Goal: Use online tool/utility: Utilize a website feature to perform a specific function

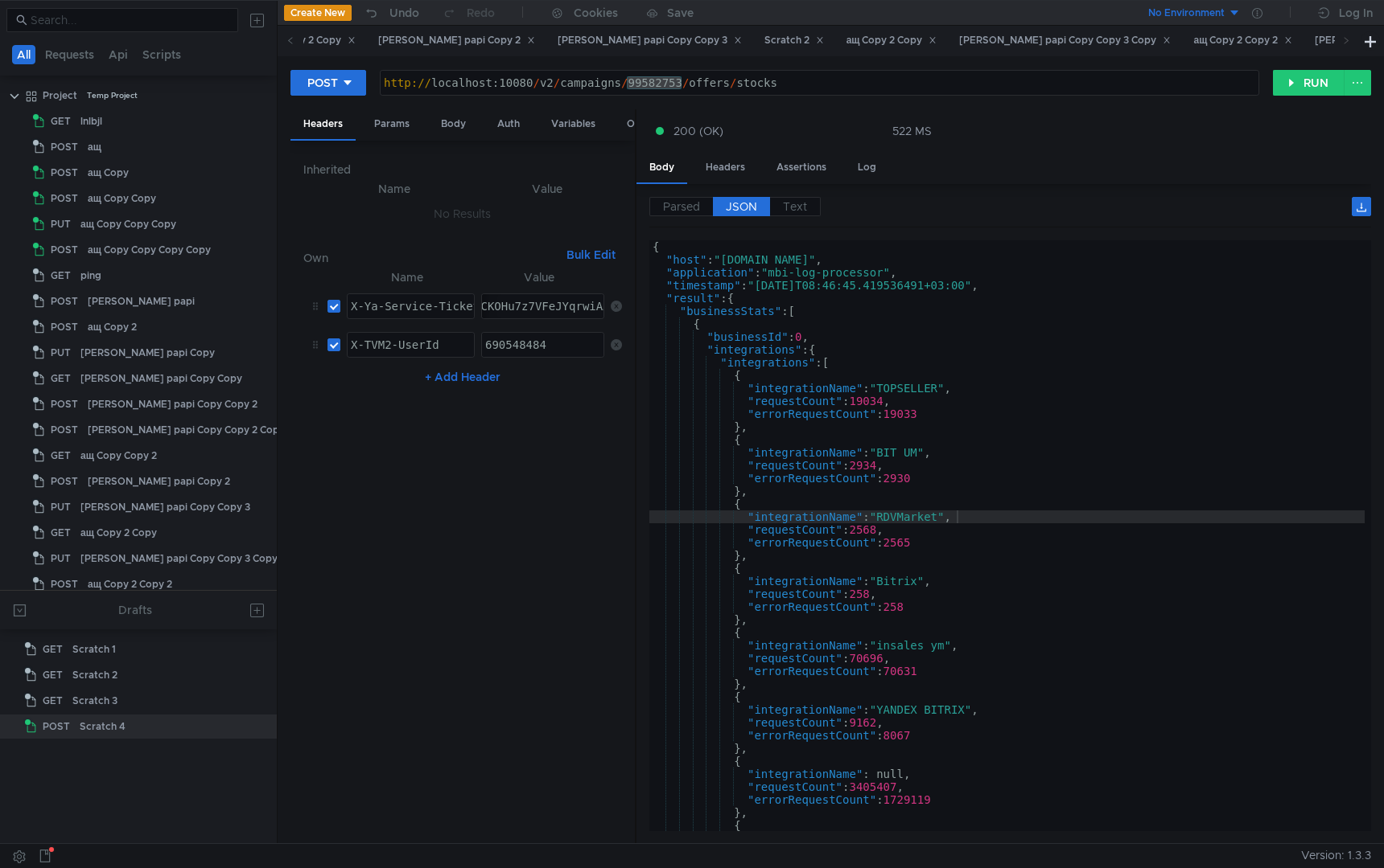
scroll to position [61, 0]
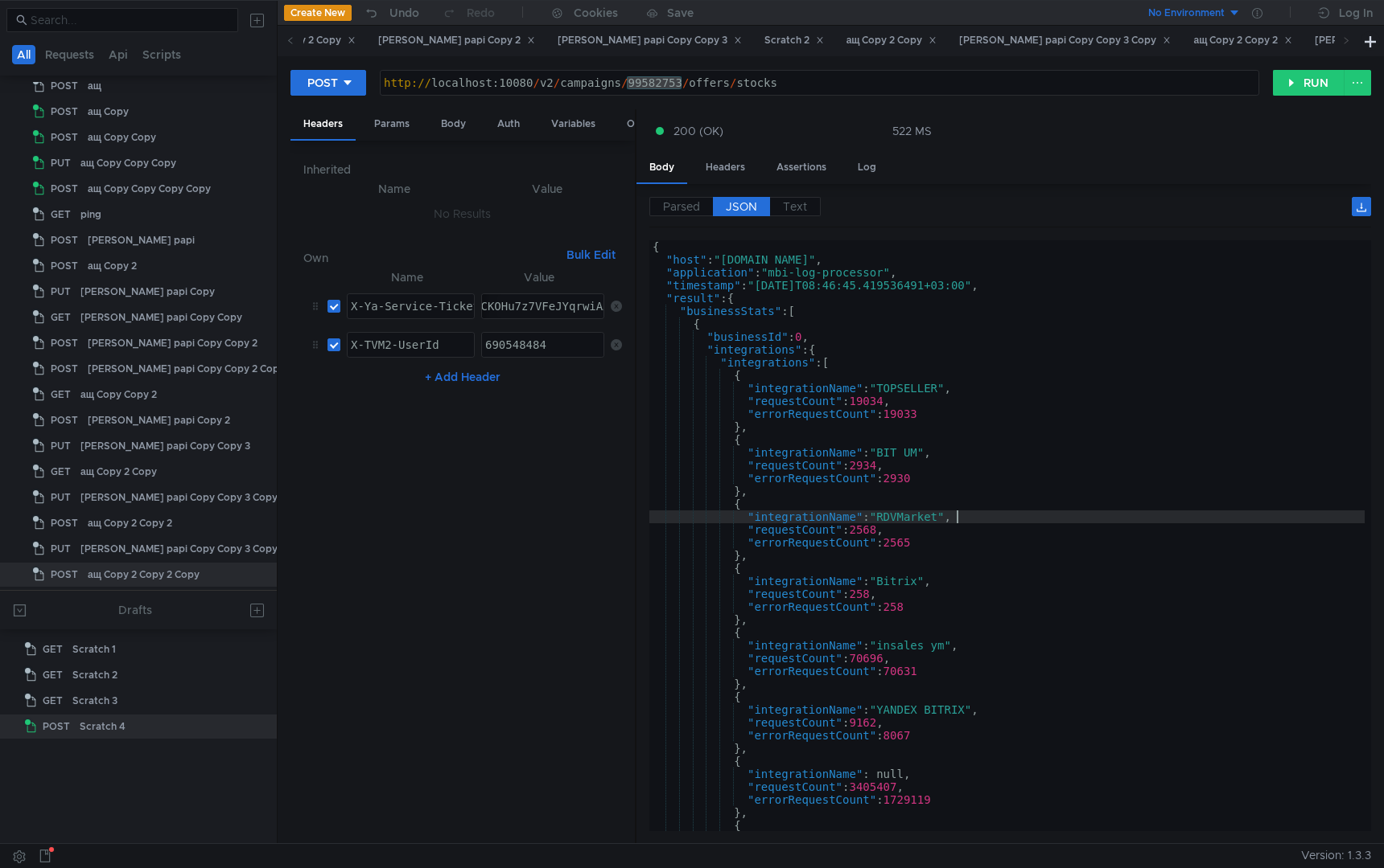
click at [939, 340] on div "{ "host" : "[DOMAIN_NAME]" , "application" : "mbi-log-processor" , "timestamp" …" at bounding box center [1007, 549] width 715 height 617
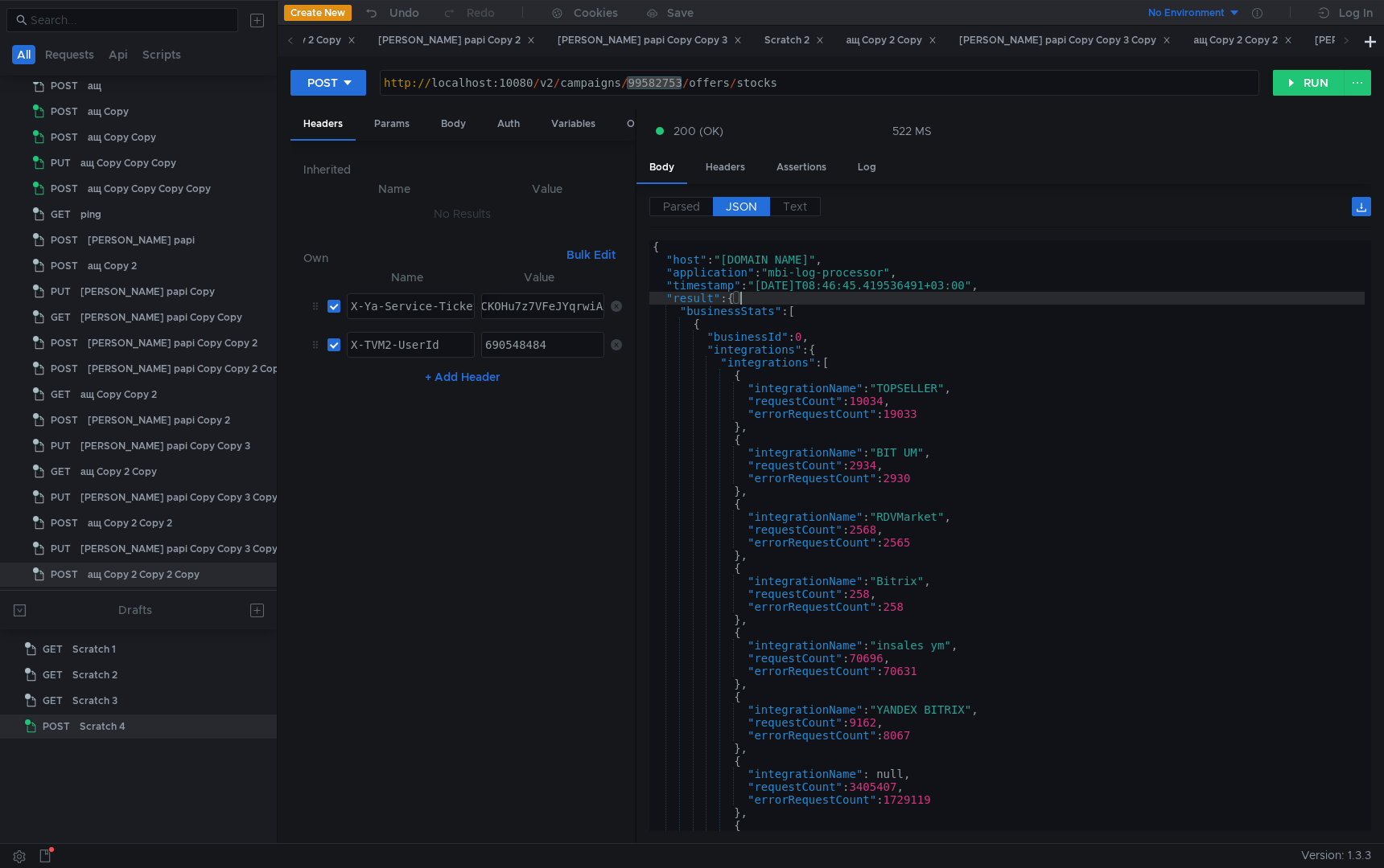
click at [868, 295] on div "{ "host" : "[DOMAIN_NAME]" , "application" : "mbi-log-processor" , "timestamp" …" at bounding box center [1007, 549] width 715 height 617
type textarea ""result": {"
click at [1300, 69] on div "POST [URL] http:// localhost:10080 / v2 / campaigns / 99582753 / offers / stock…" at bounding box center [830, 450] width 1106 height 787
click at [1300, 73] on button "RUN" at bounding box center [1308, 83] width 71 height 25
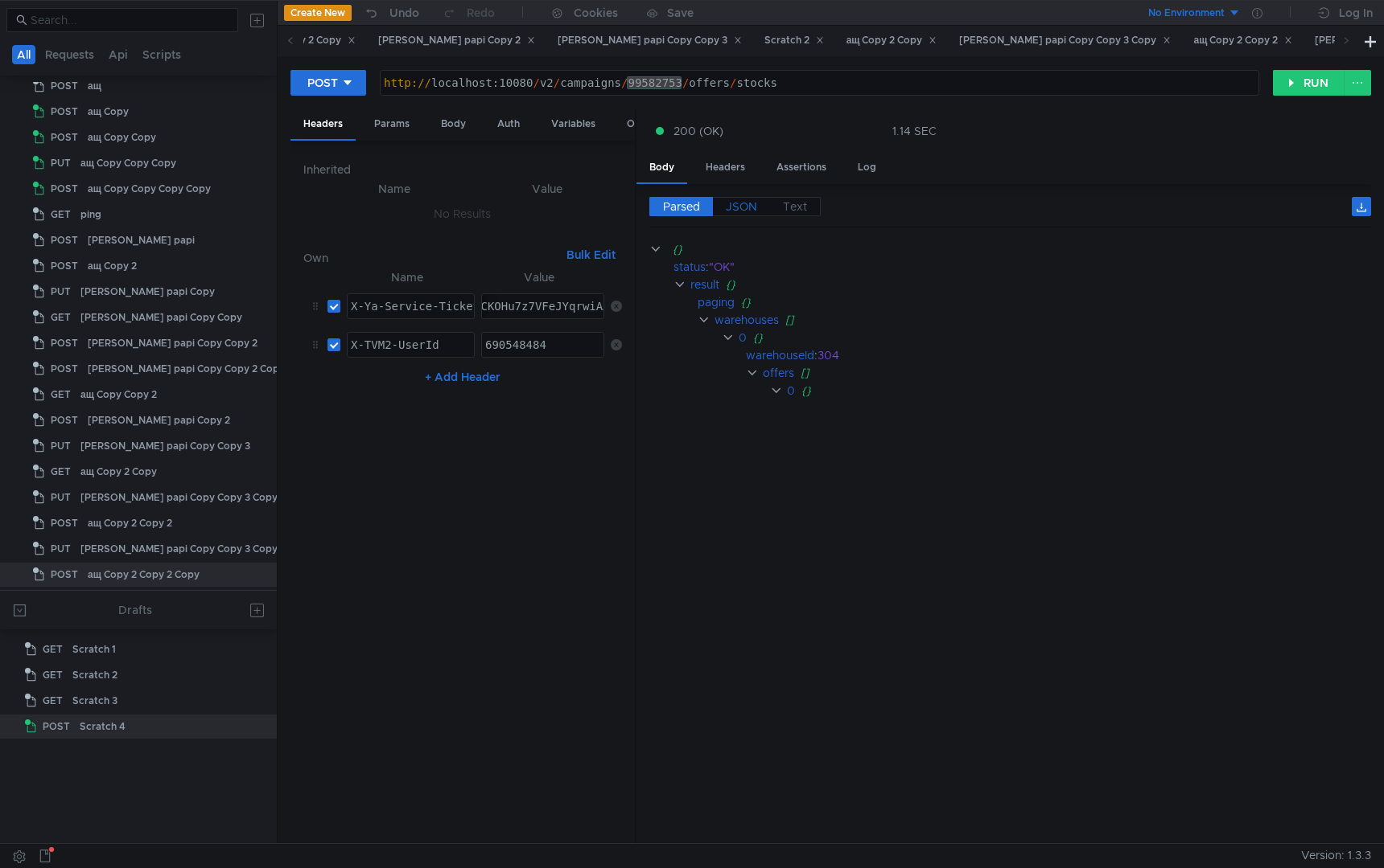
click at [742, 205] on span "JSON" at bounding box center [742, 207] width 31 height 15
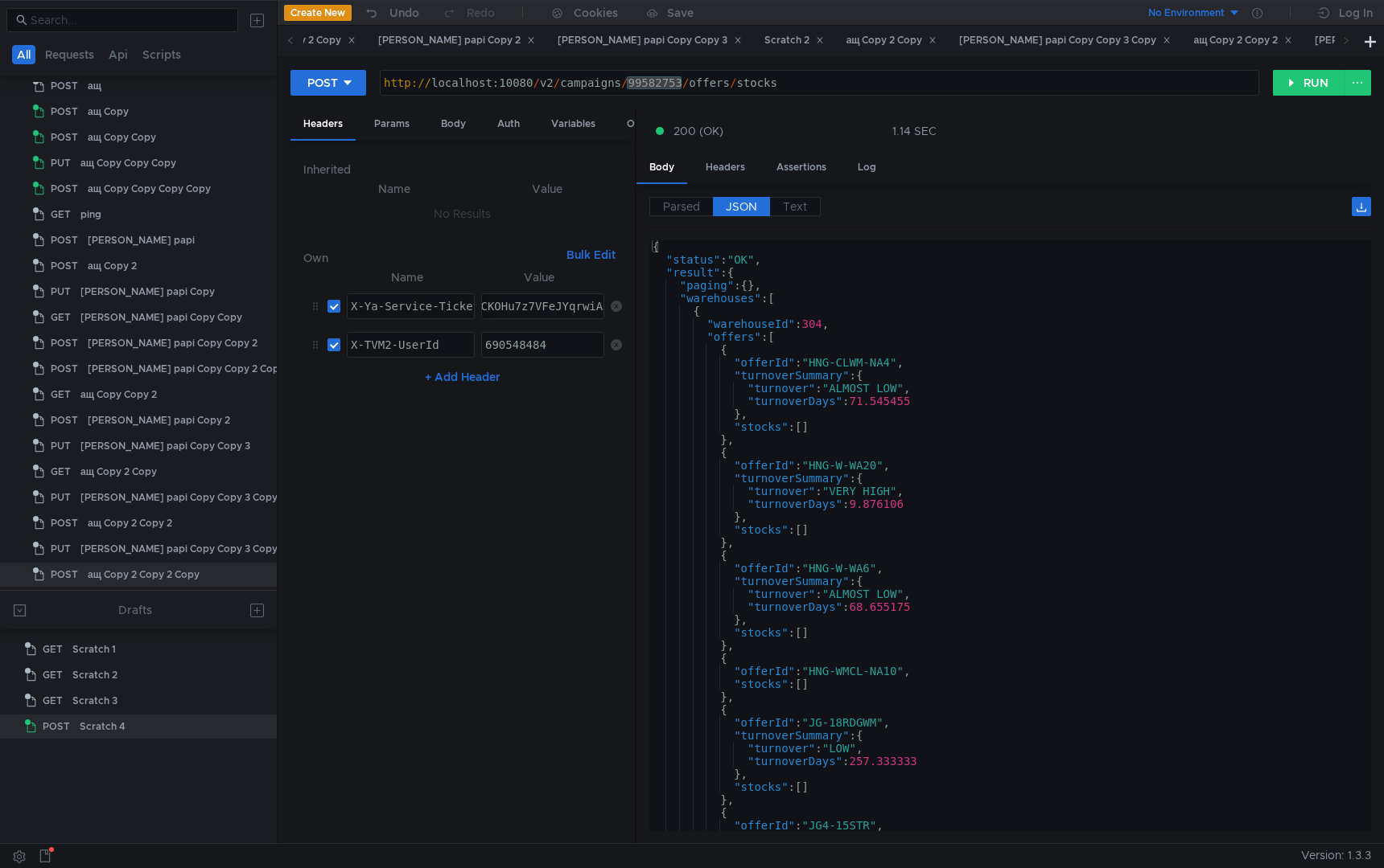
click at [983, 438] on div "{ "status" : "OK" , "result" : { "paging" : { } , "warehouses" : [ { "warehouse…" at bounding box center [1007, 549] width 715 height 617
type textarea "},"
click at [923, 441] on div "{ "status" : "OK" , "result" : { "paging" : { } , "warehouses" : [ { "warehouse…" at bounding box center [1007, 549] width 715 height 617
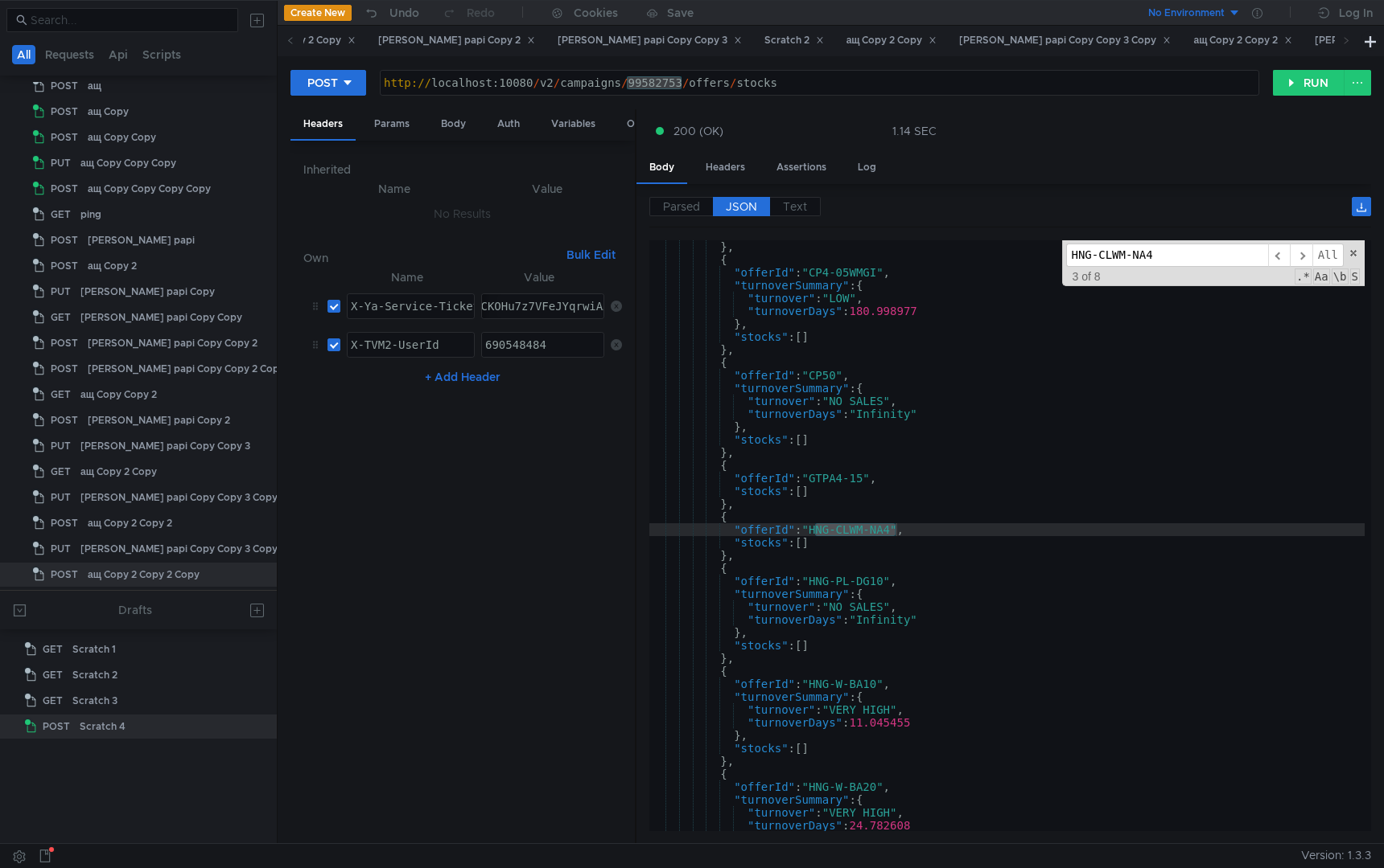
scroll to position [4440, 0]
type input "HNG-CLWM-NA4"
click at [449, 124] on div "Body" at bounding box center [453, 124] width 51 height 29
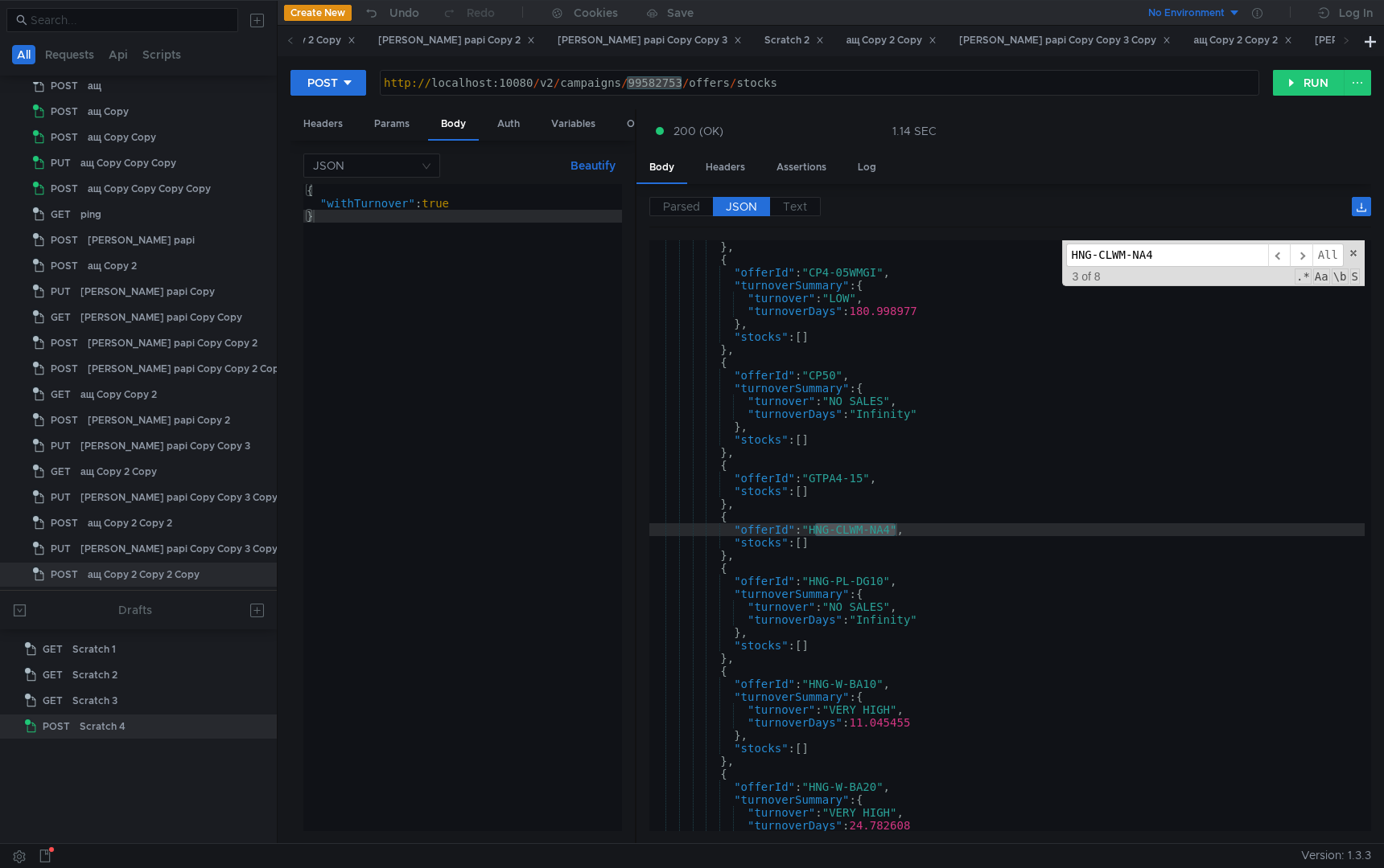
click at [1175, 252] on input "HNG-CLWM-NA4" at bounding box center [1166, 255] width 202 height 24
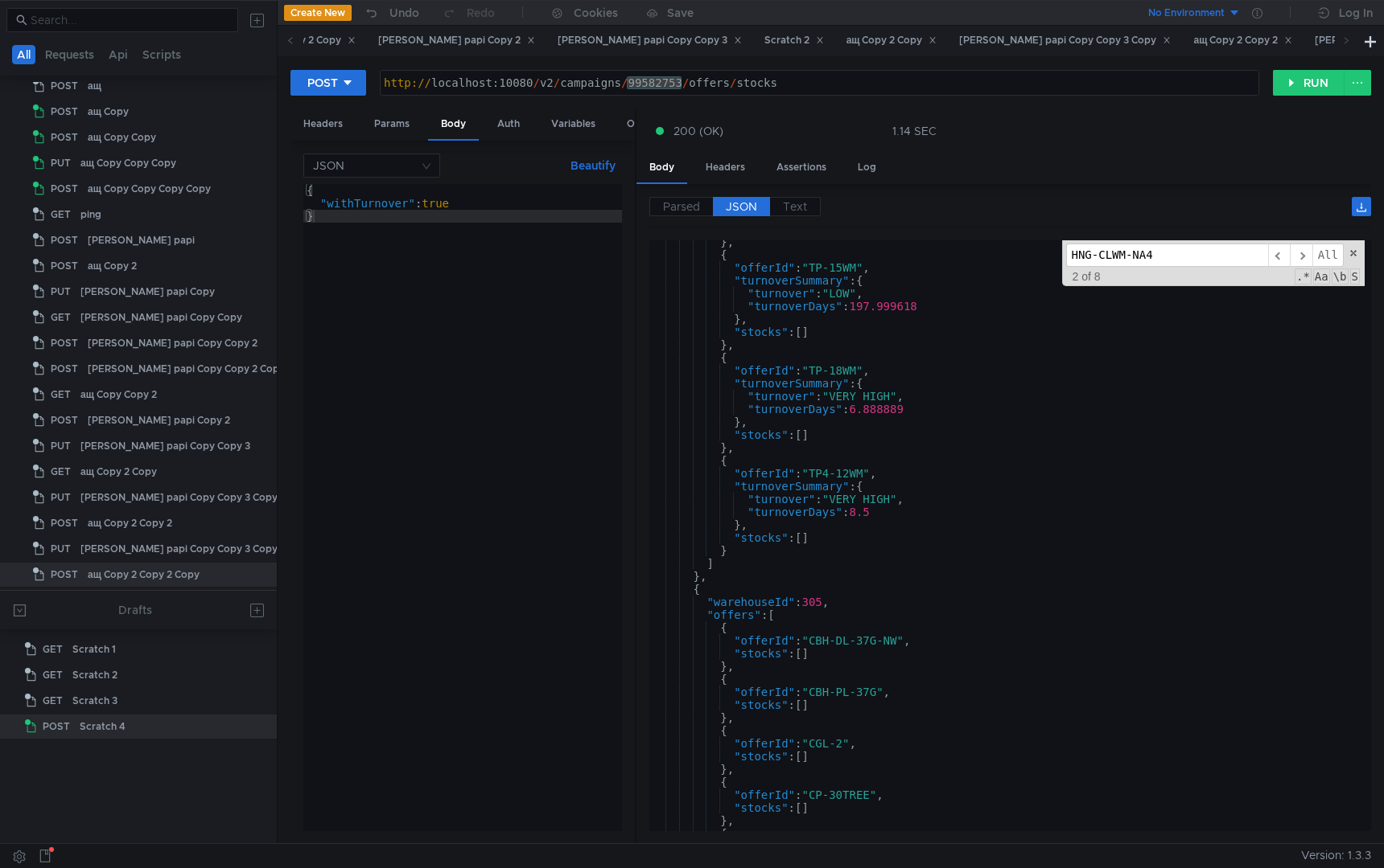
scroll to position [235, 0]
click at [1278, 255] on span "​" at bounding box center [1279, 255] width 23 height 24
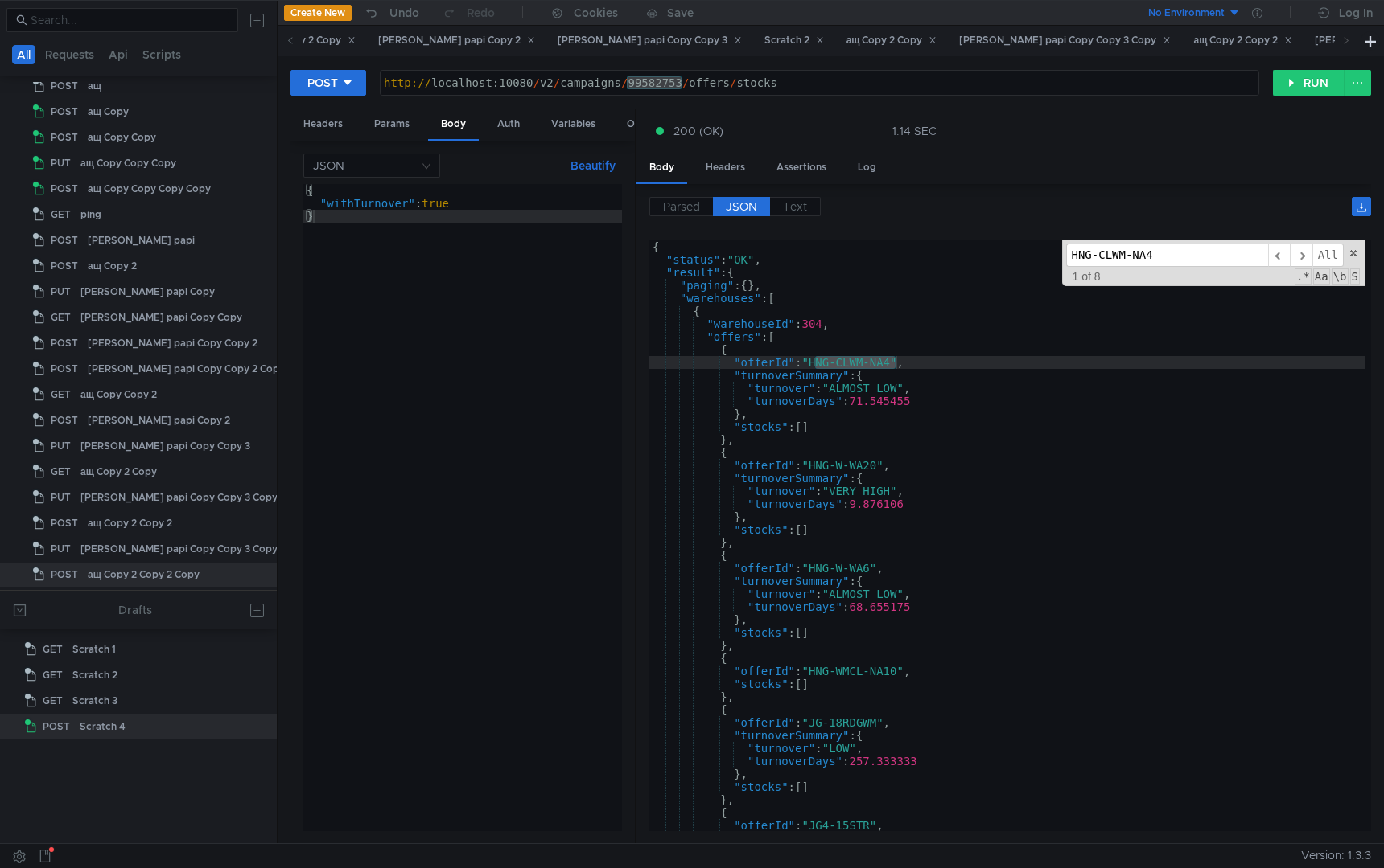
click at [747, 439] on div "{ "status" : "OK" , "result" : { "paging" : { } , "warehouses" : [ { "warehouse…" at bounding box center [1007, 549] width 715 height 617
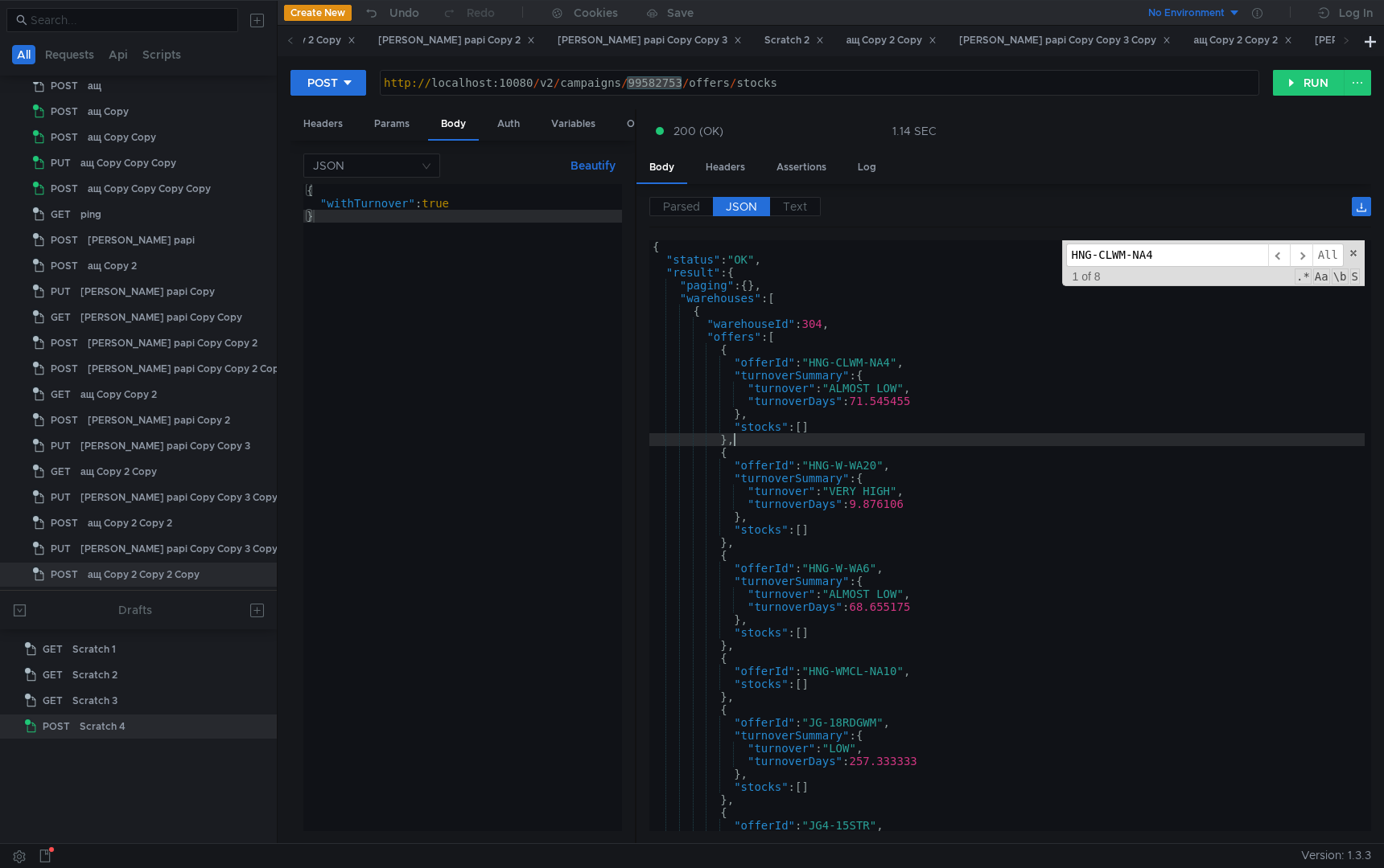
click at [774, 443] on div "{ "status" : "OK" , "result" : { "paging" : { } , "warehouses" : [ { "warehouse…" at bounding box center [1007, 549] width 715 height 617
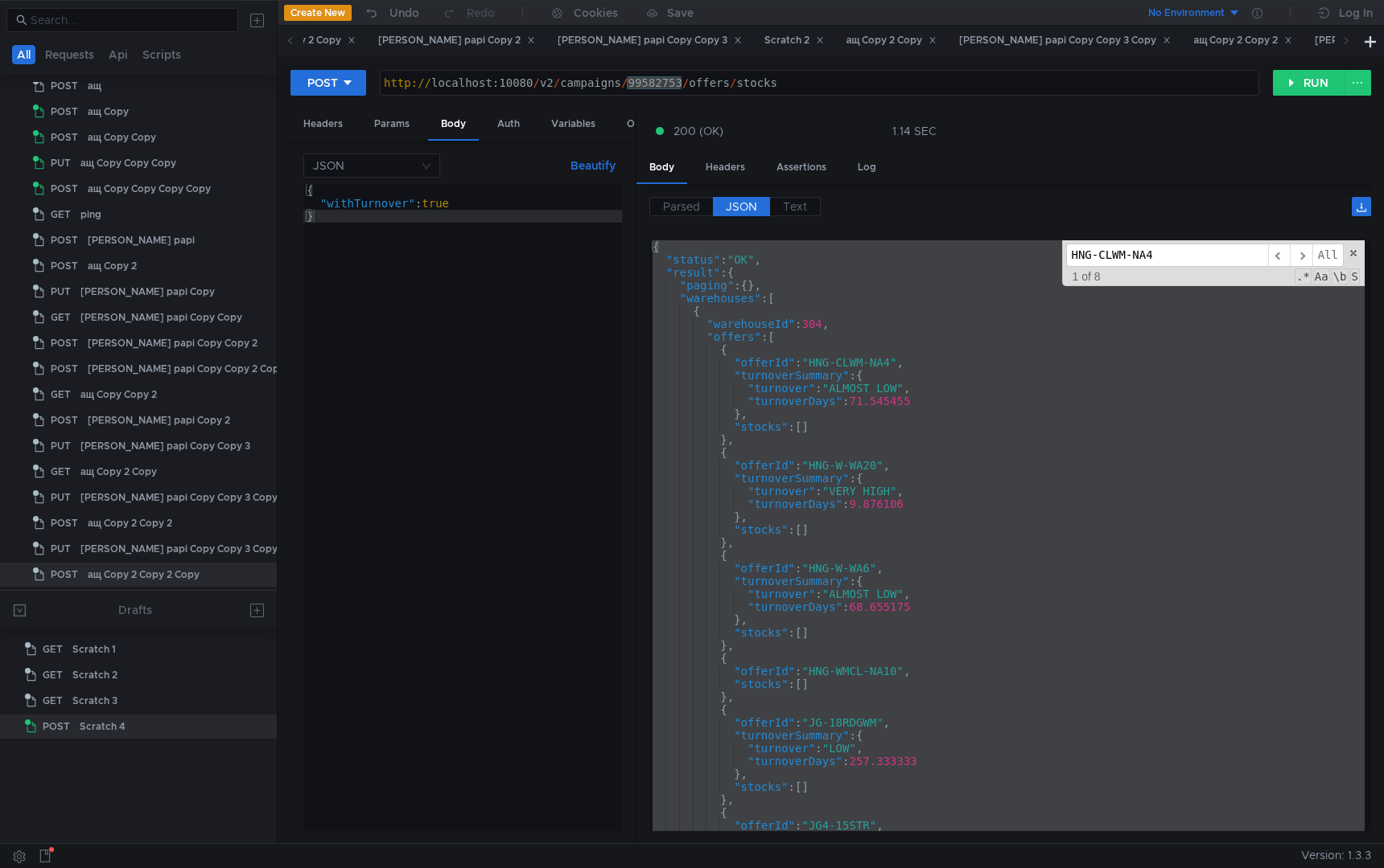
click at [791, 445] on div "{ "status" : "OK" , "result" : { "paging" : { } , "warehouses" : [ { "warehouse…" at bounding box center [1007, 549] width 715 height 617
type textarea "},"
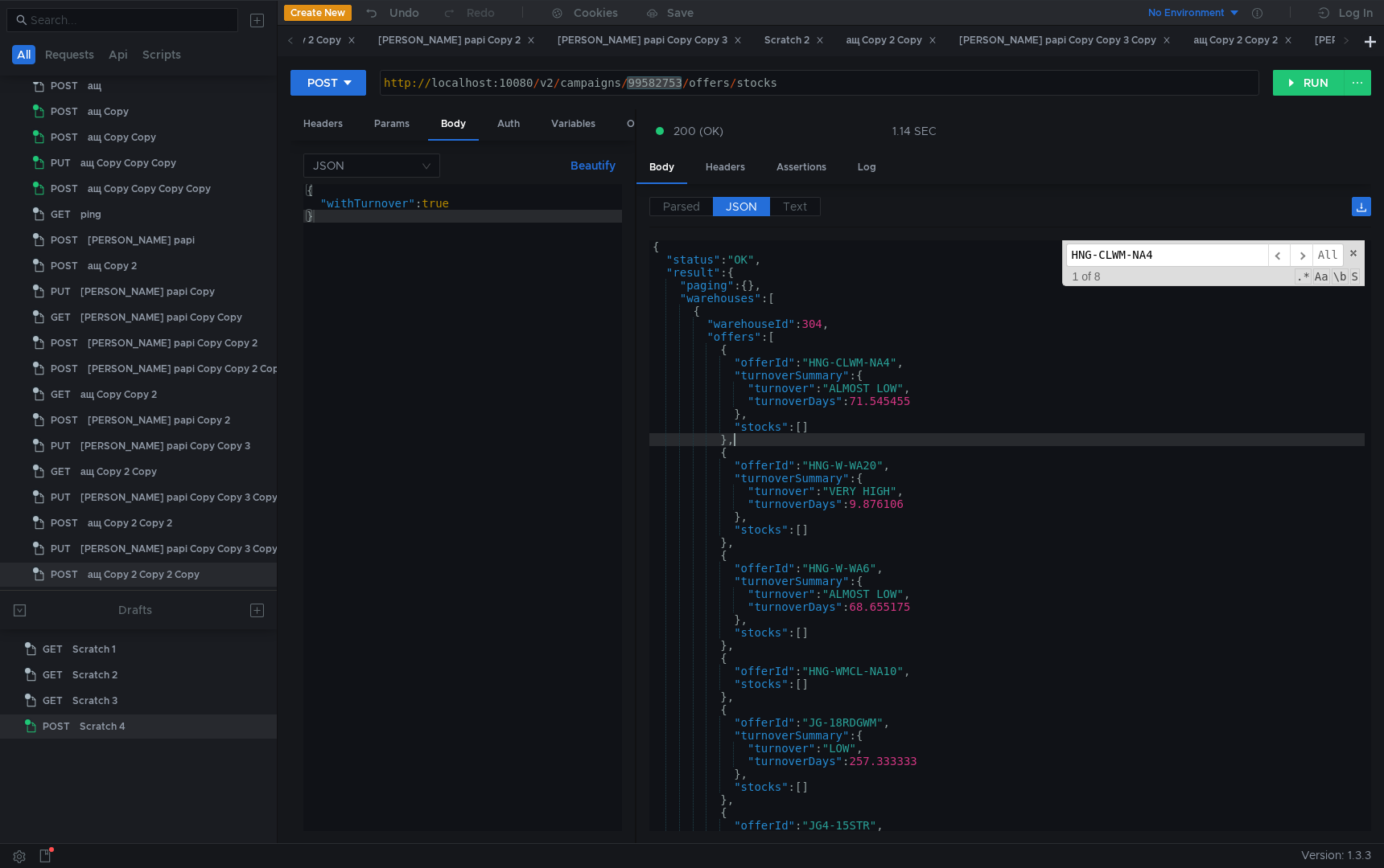
click at [1170, 254] on input "HNG-CLWM-NA4" at bounding box center [1166, 255] width 202 height 24
drag, startPoint x: 1179, startPoint y: 257, endPoint x: 1014, endPoint y: 257, distance: 165.0
click at [1014, 257] on div "{ "status" : "OK" , "result" : { "paging" : { } , "warehouses" : [ { "warehouse…" at bounding box center [1007, 536] width 715 height 591
click at [1291, 84] on button "RUN" at bounding box center [1308, 83] width 71 height 25
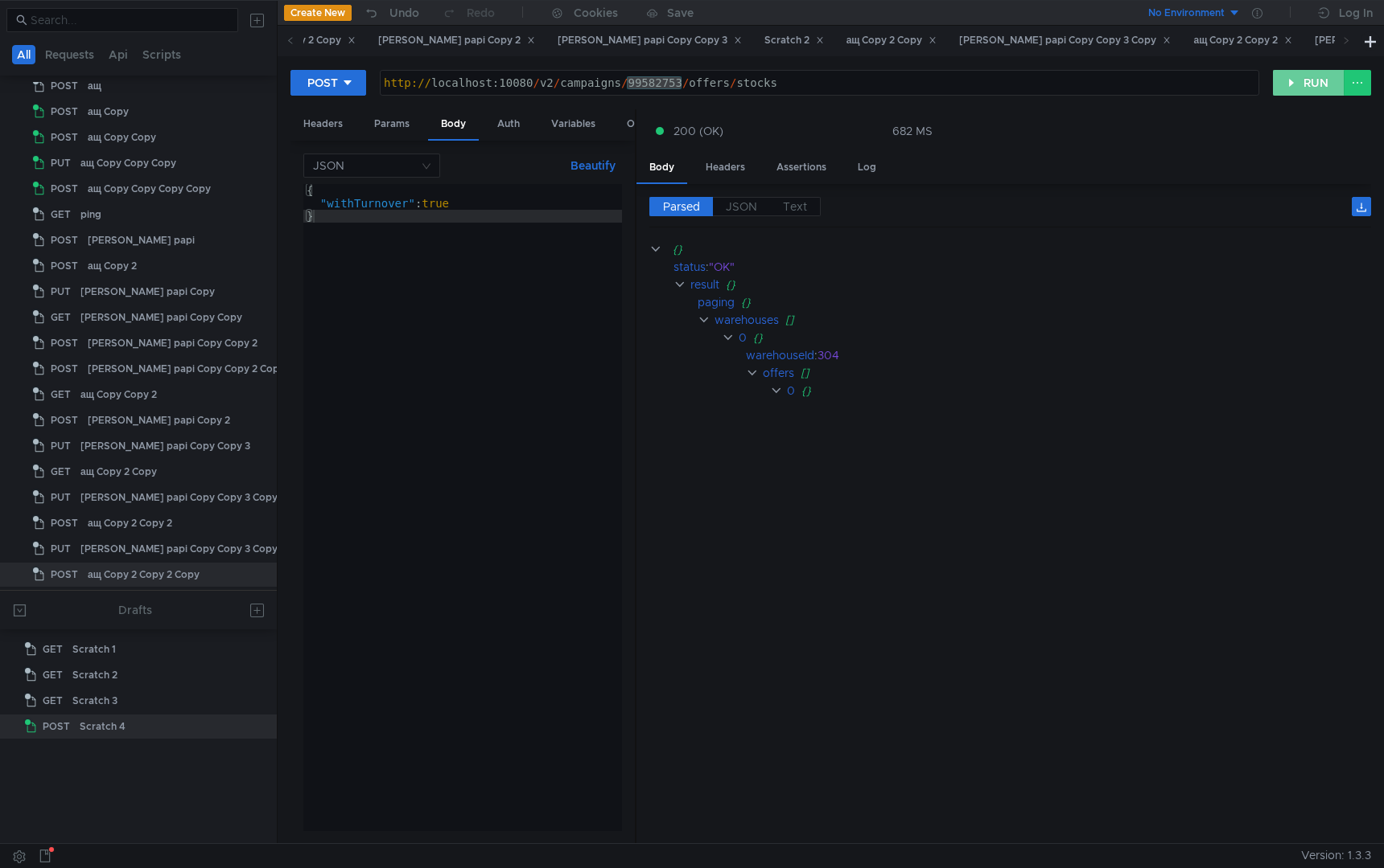
click at [1277, 82] on button "RUN" at bounding box center [1308, 83] width 71 height 25
click at [1302, 79] on button "RUN" at bounding box center [1308, 83] width 71 height 25
click at [1298, 76] on button "RUN" at bounding box center [1308, 83] width 71 height 25
click at [1301, 79] on button "RUN" at bounding box center [1308, 83] width 71 height 25
click at [1296, 76] on button "RUN" at bounding box center [1308, 83] width 71 height 25
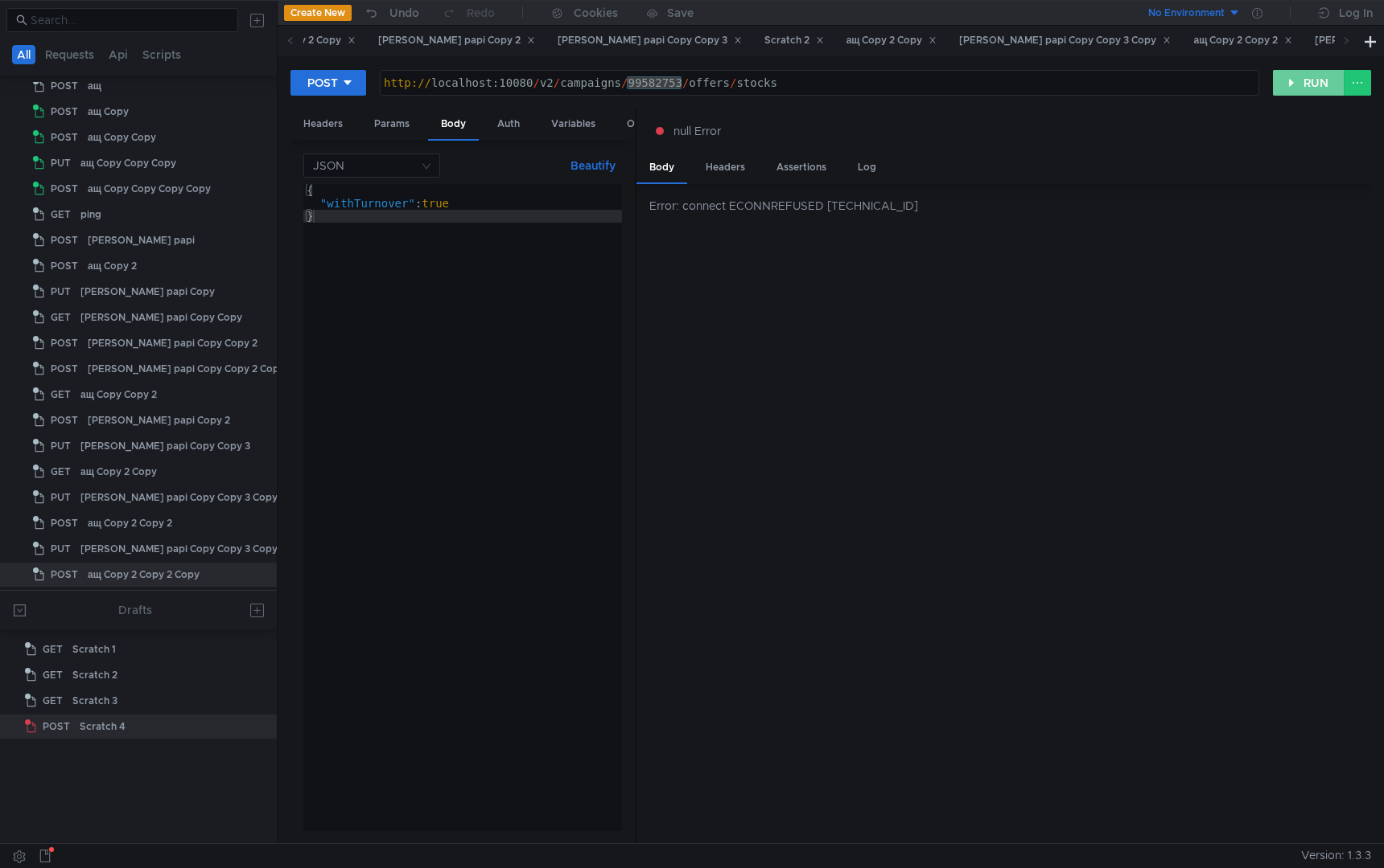
click at [1303, 80] on button "RUN" at bounding box center [1308, 83] width 71 height 25
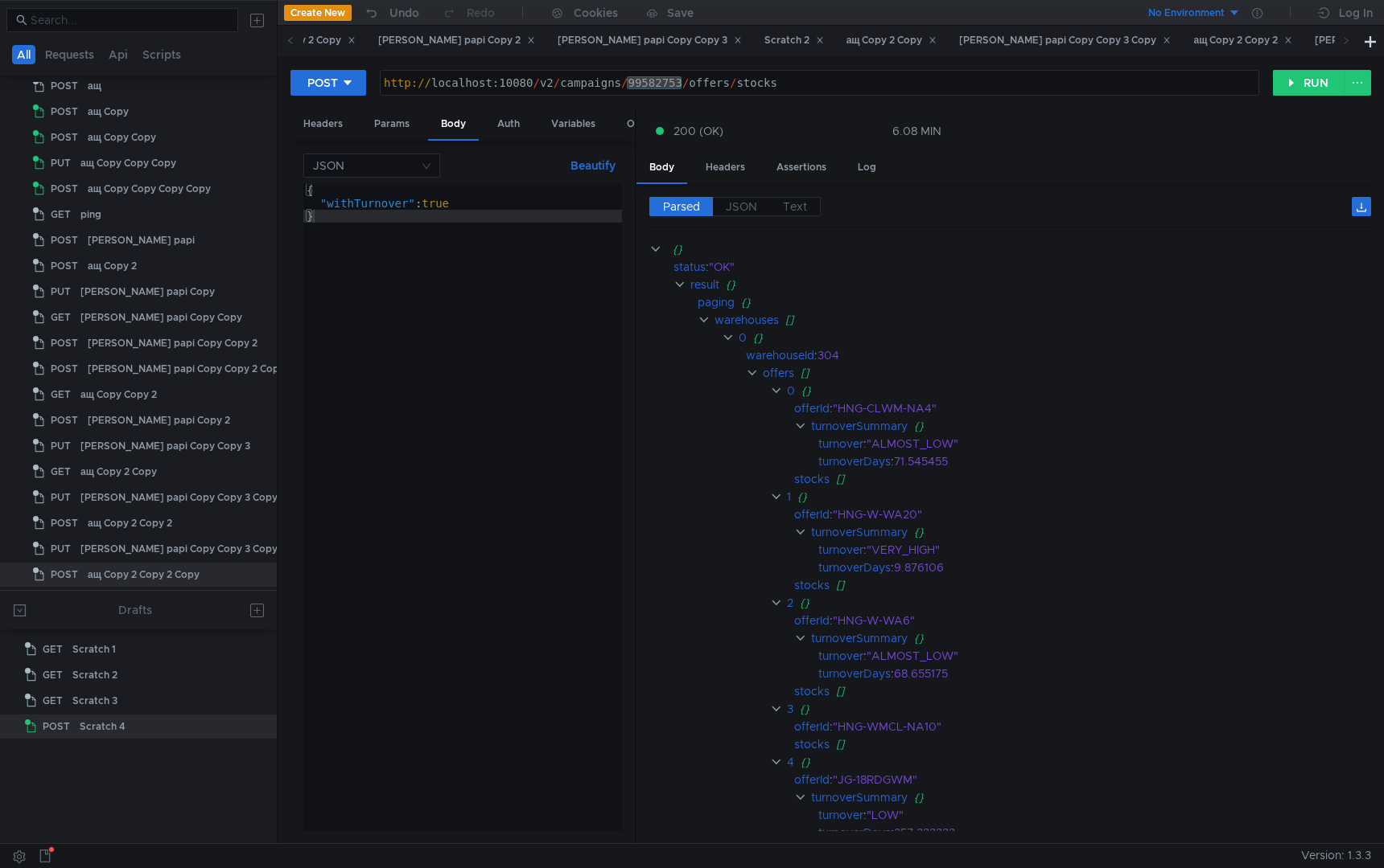
click at [1294, 66] on div "POST [URL] http:// localhost:10080 / v2 / campaigns / 99582753 / offers / stock…" at bounding box center [830, 450] width 1106 height 787
click at [1294, 79] on button "RUN" at bounding box center [1308, 83] width 71 height 25
